Goal: Use online tool/utility

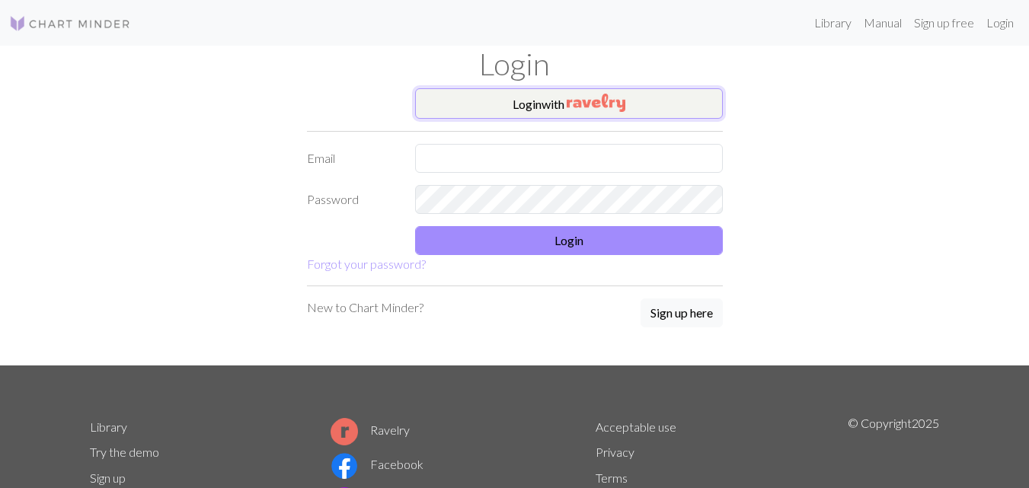
click at [485, 99] on button "Login with" at bounding box center [569, 103] width 308 height 30
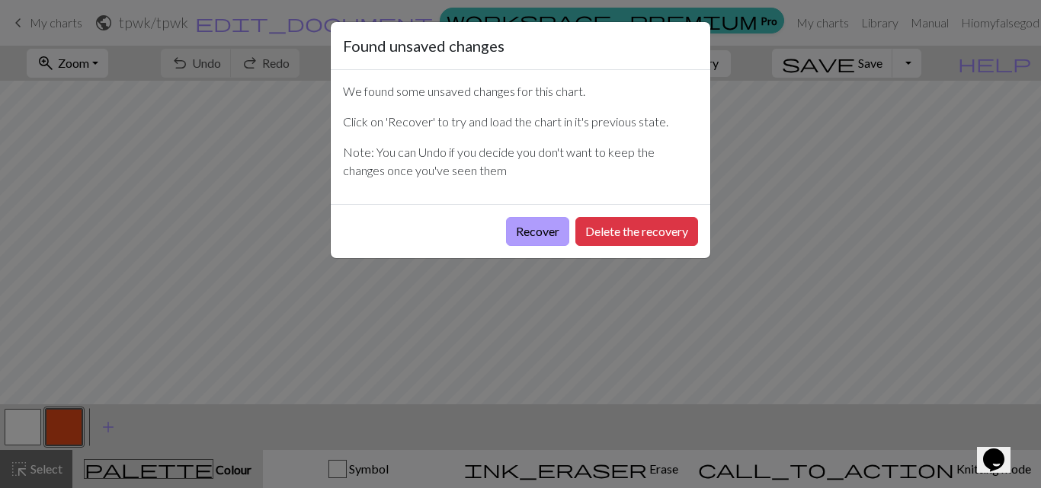
click at [507, 233] on button "Recover" at bounding box center [537, 231] width 63 height 29
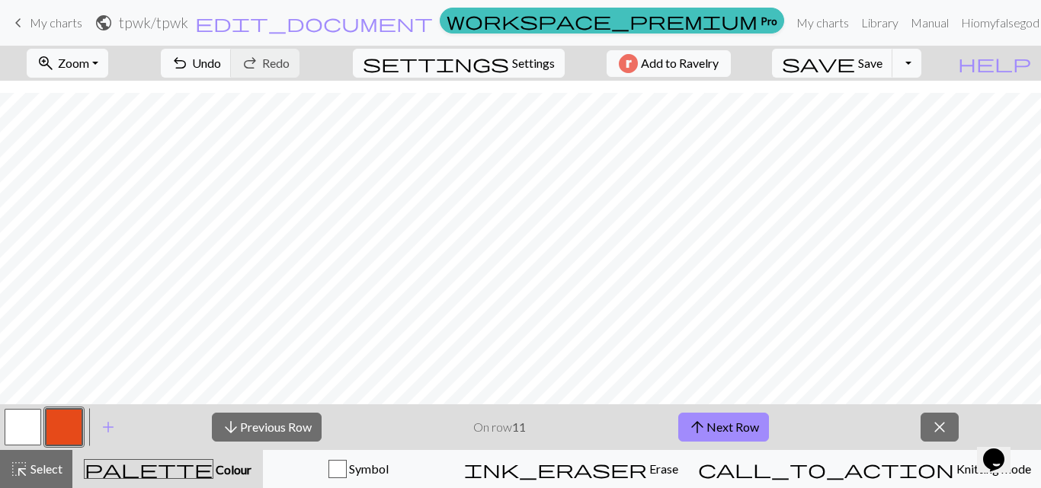
scroll to position [1045, 322]
click at [740, 433] on button "arrow_upward Next Row" at bounding box center [723, 427] width 91 height 29
click at [751, 422] on button "arrow_upward Next Row" at bounding box center [723, 427] width 91 height 29
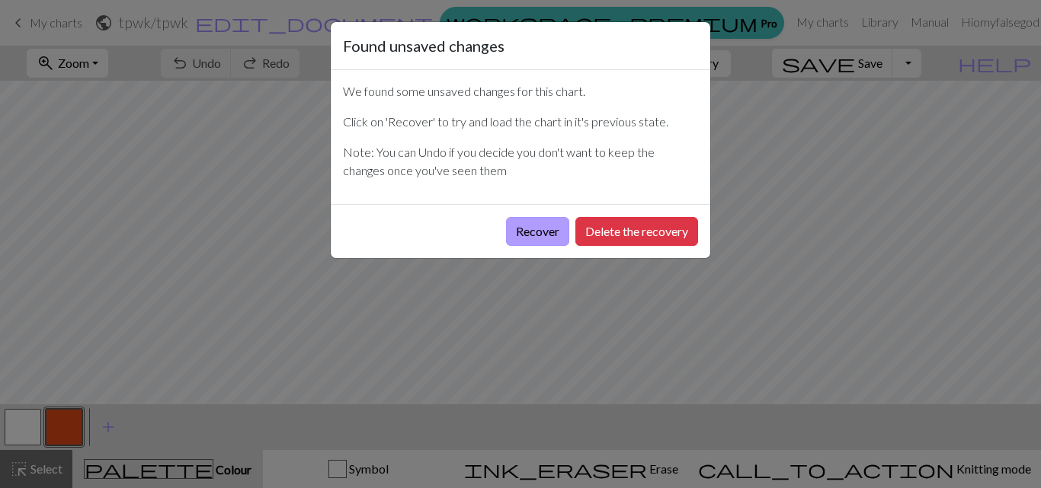
click at [539, 232] on button "Recover" at bounding box center [537, 231] width 63 height 29
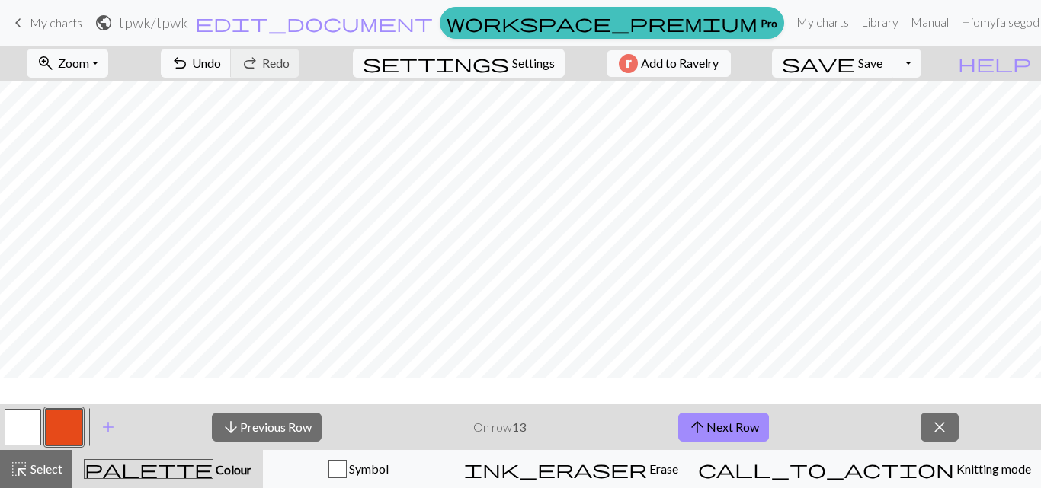
scroll to position [1120, 322]
click at [741, 422] on button "arrow_upward Next Row" at bounding box center [723, 427] width 91 height 29
